Goal: Navigation & Orientation: Find specific page/section

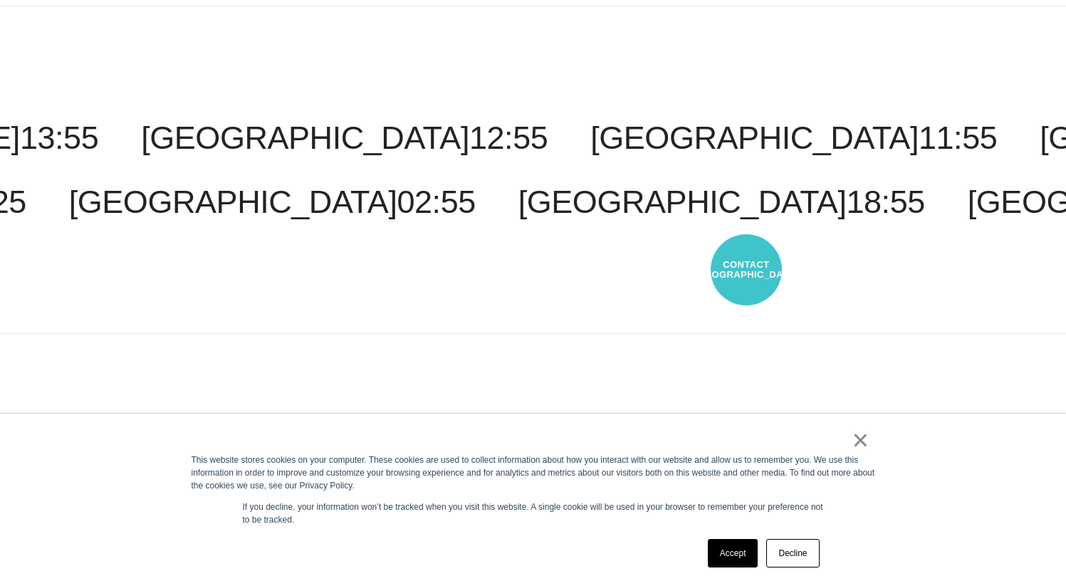
scroll to position [157, 0]
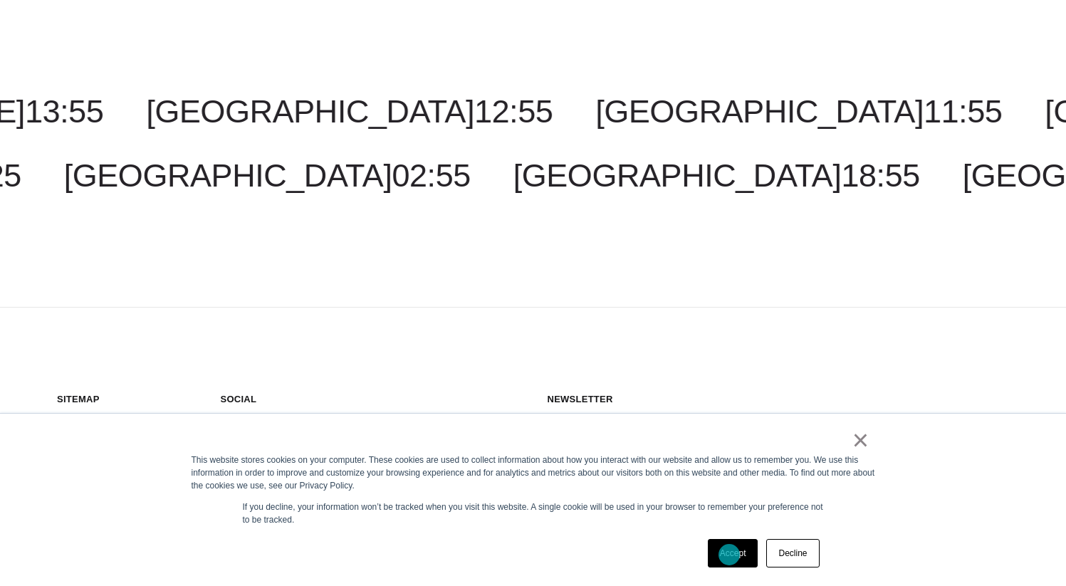
click at [729, 555] on link "Accept" at bounding box center [733, 553] width 51 height 28
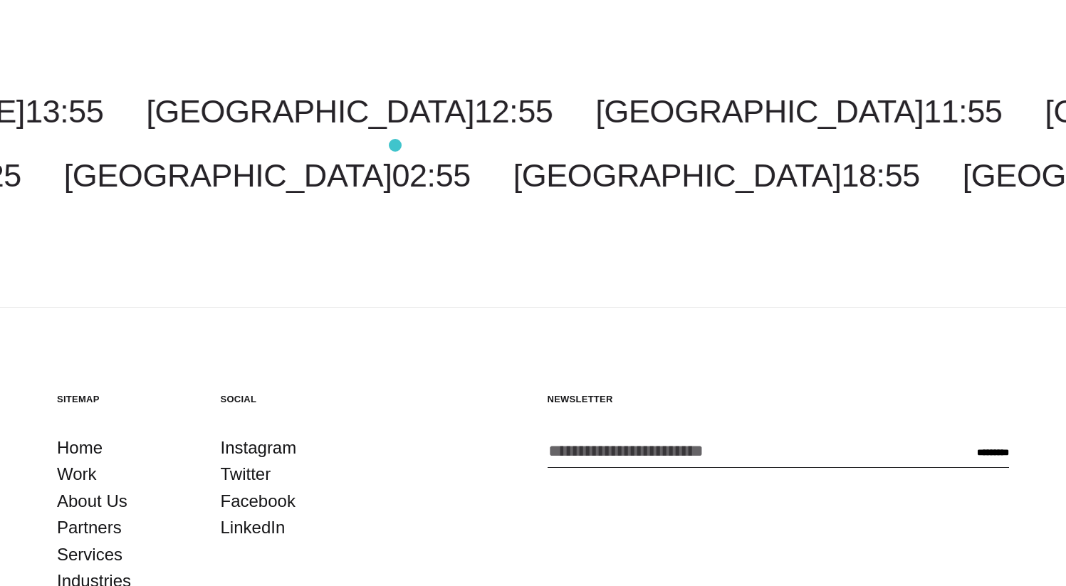
scroll to position [0, 0]
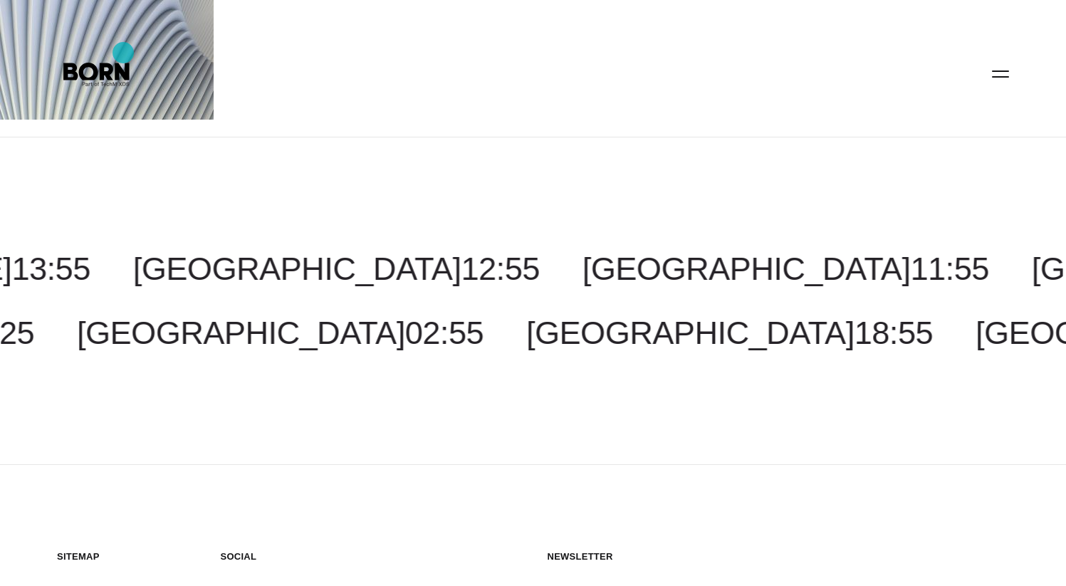
click at [123, 53] on img at bounding box center [107, 60] width 214 height 120
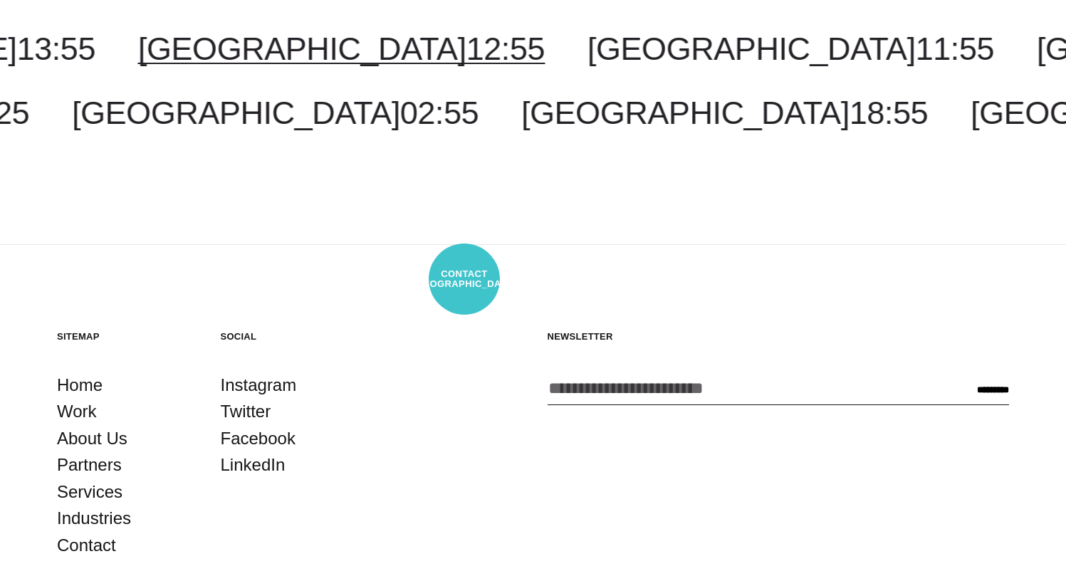
scroll to position [273, 0]
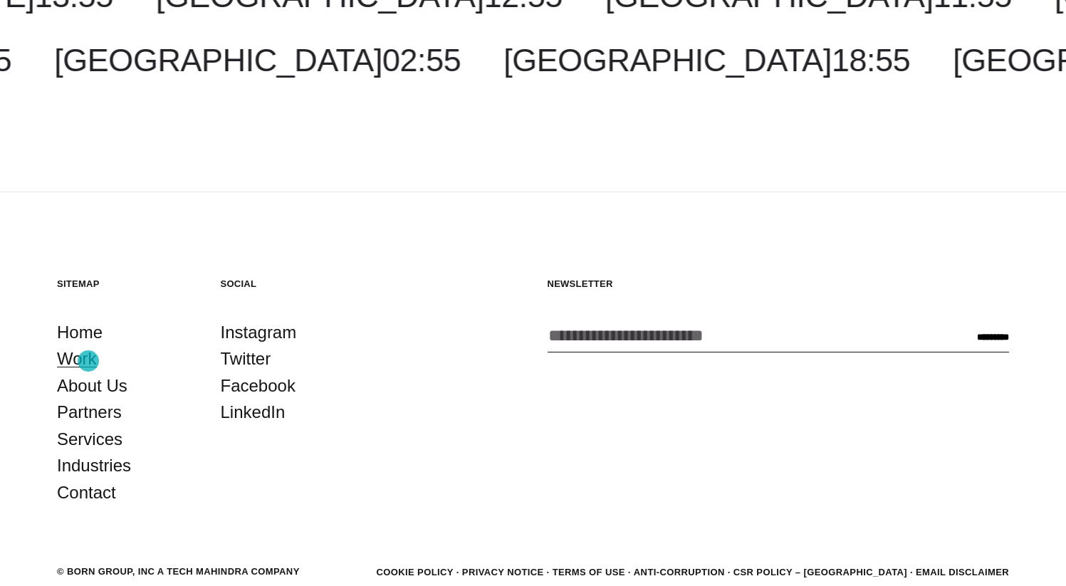
click at [88, 361] on link "Work" at bounding box center [77, 358] width 40 height 27
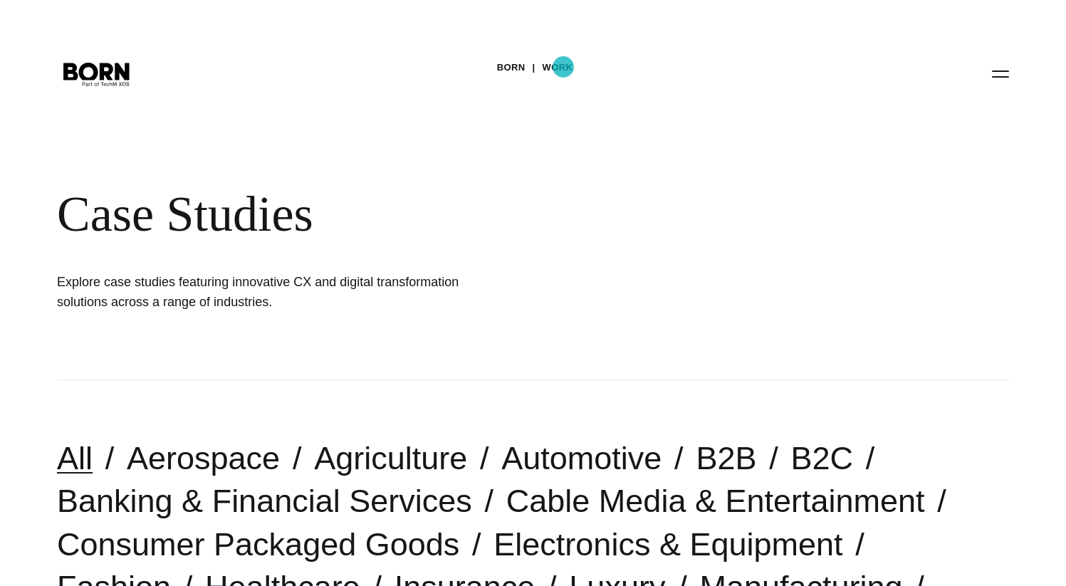
click at [563, 67] on link "Work" at bounding box center [558, 67] width 31 height 21
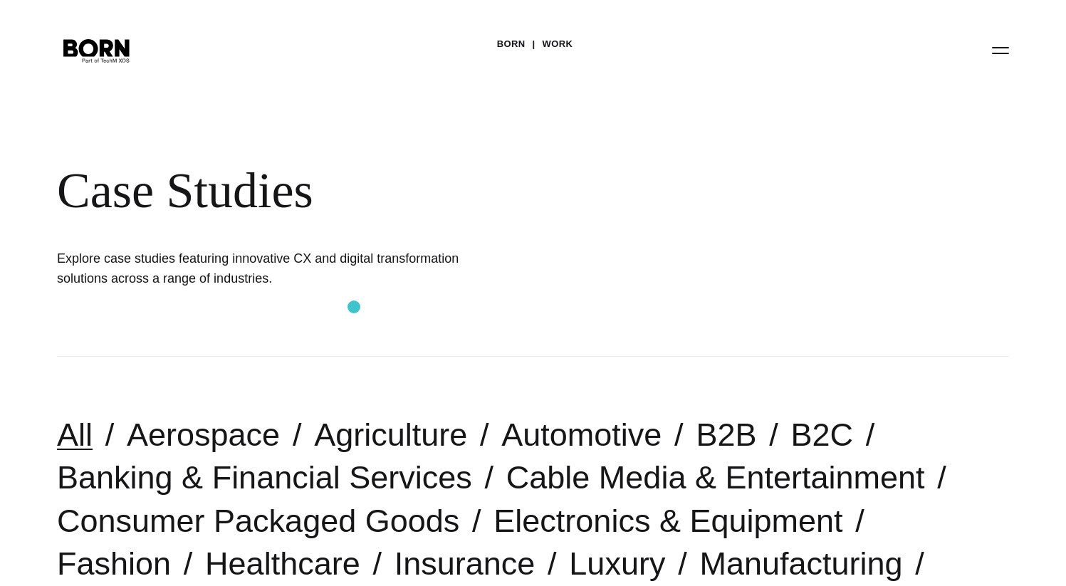
scroll to position [48, 0]
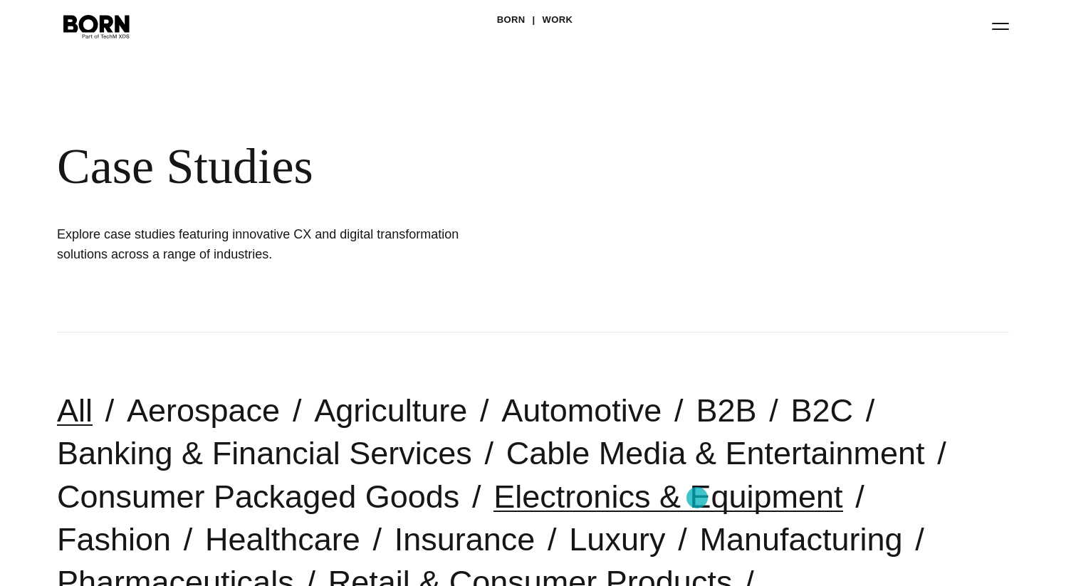
click at [697, 498] on link "Electronics & Equipment" at bounding box center [667, 497] width 349 height 36
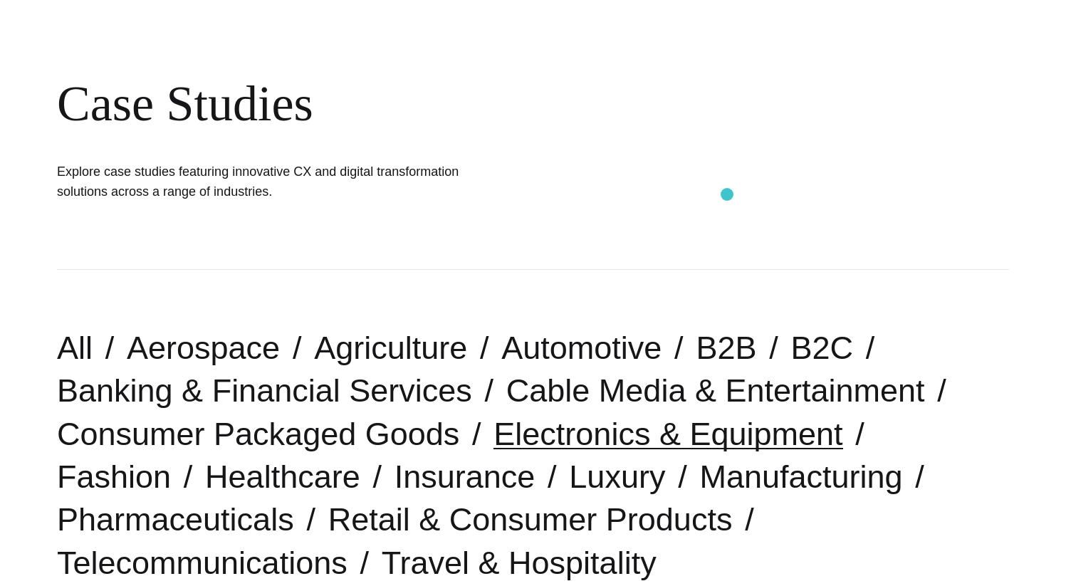
scroll to position [84, 0]
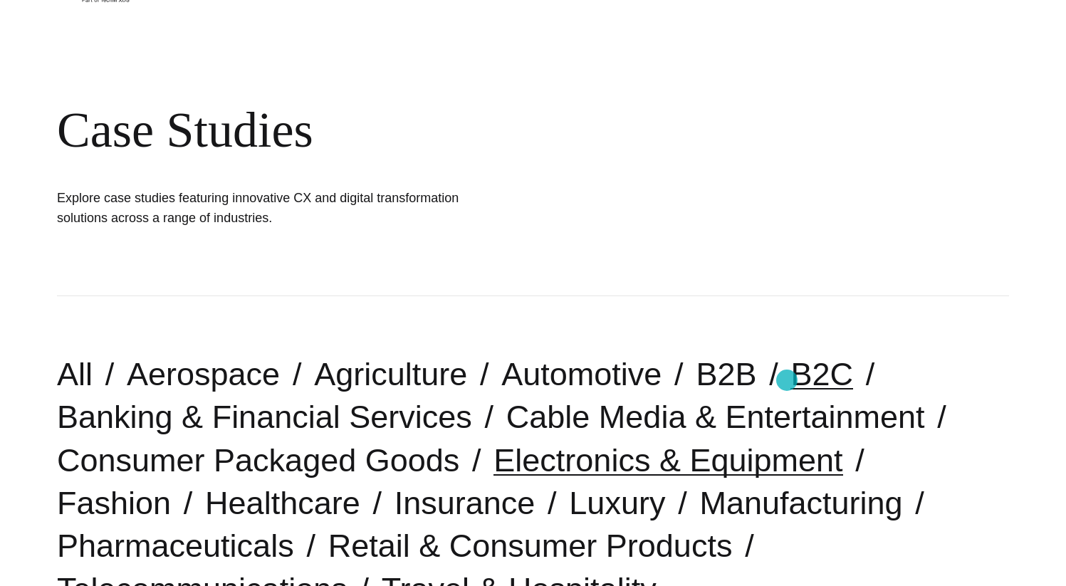
click at [790, 380] on link "B2C" at bounding box center [821, 374] width 63 height 36
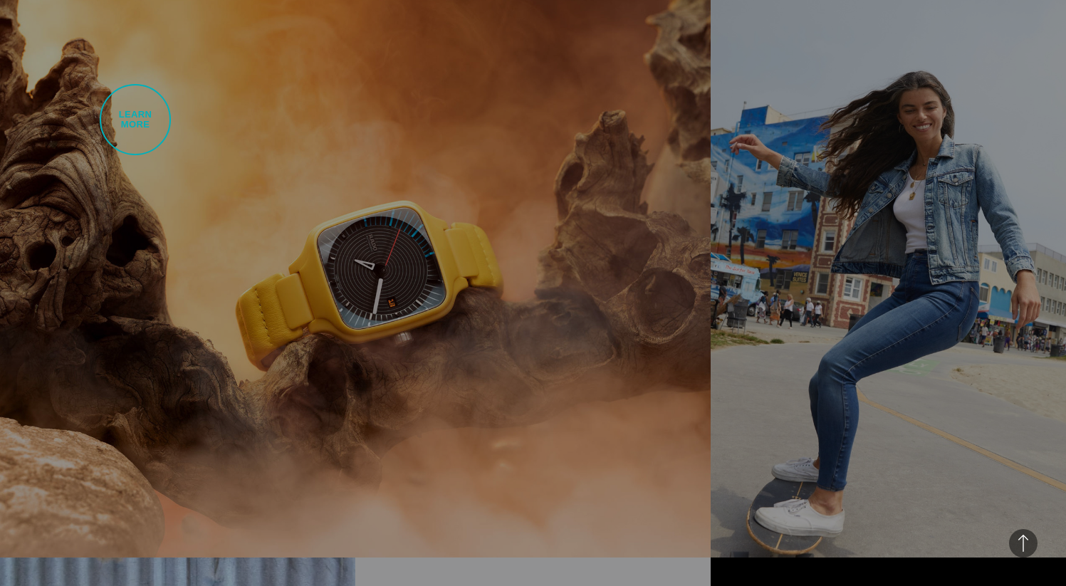
scroll to position [821, 0]
